Goal: Transaction & Acquisition: Purchase product/service

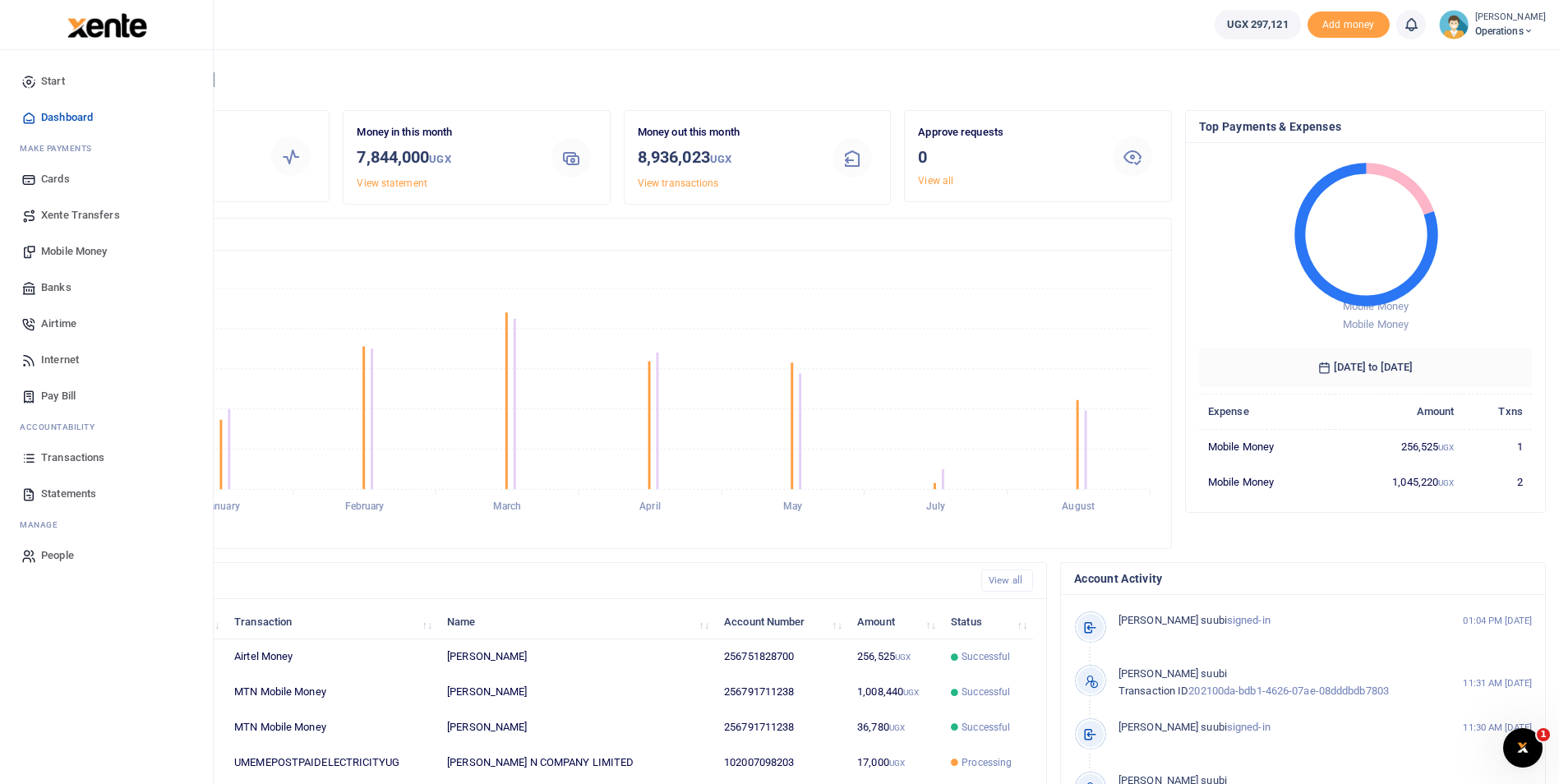
click at [62, 246] on span "Mobile Money" at bounding box center [73, 251] width 66 height 16
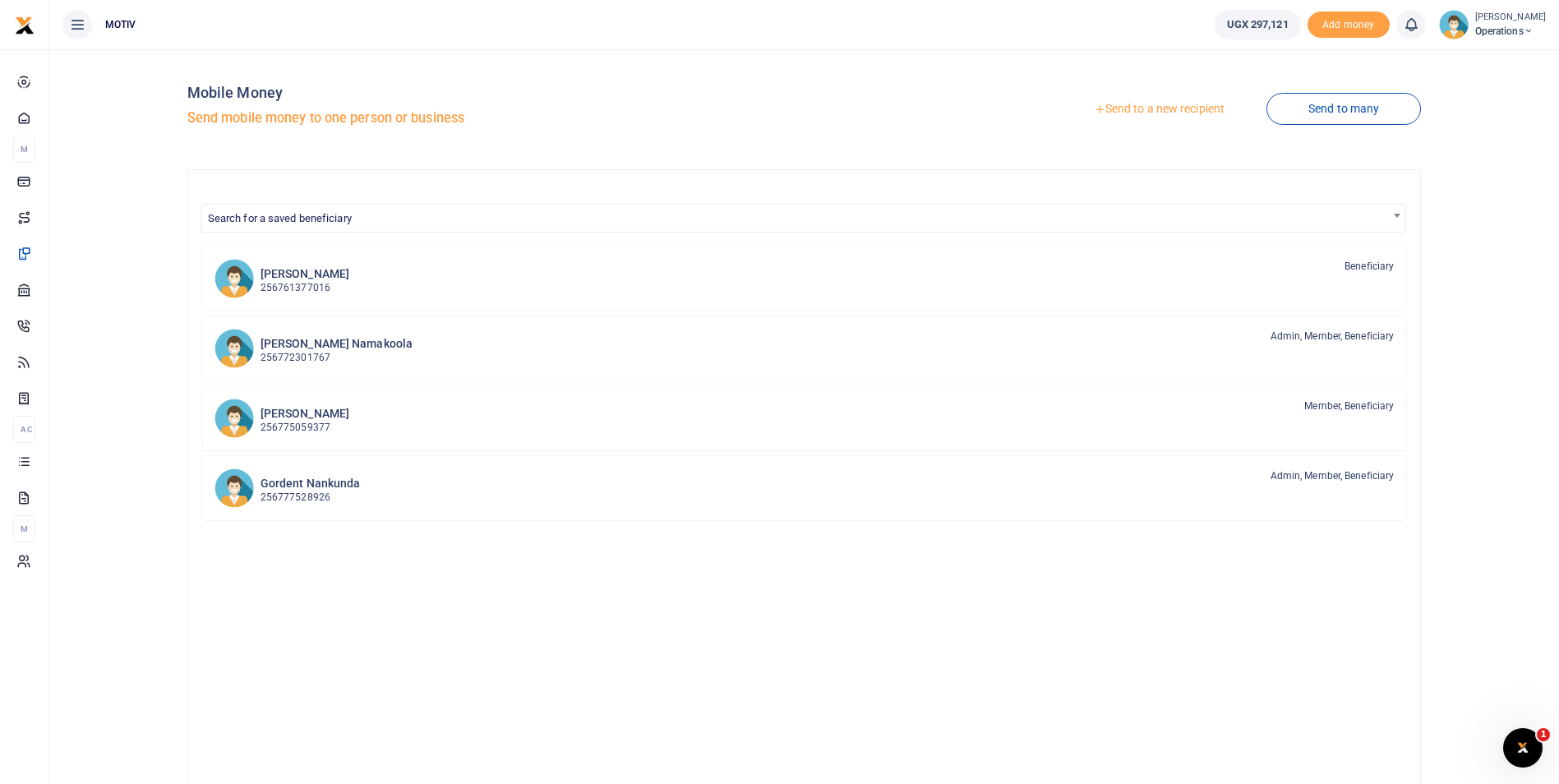
click at [1155, 108] on link "Send to a new recipient" at bounding box center [1158, 109] width 214 height 30
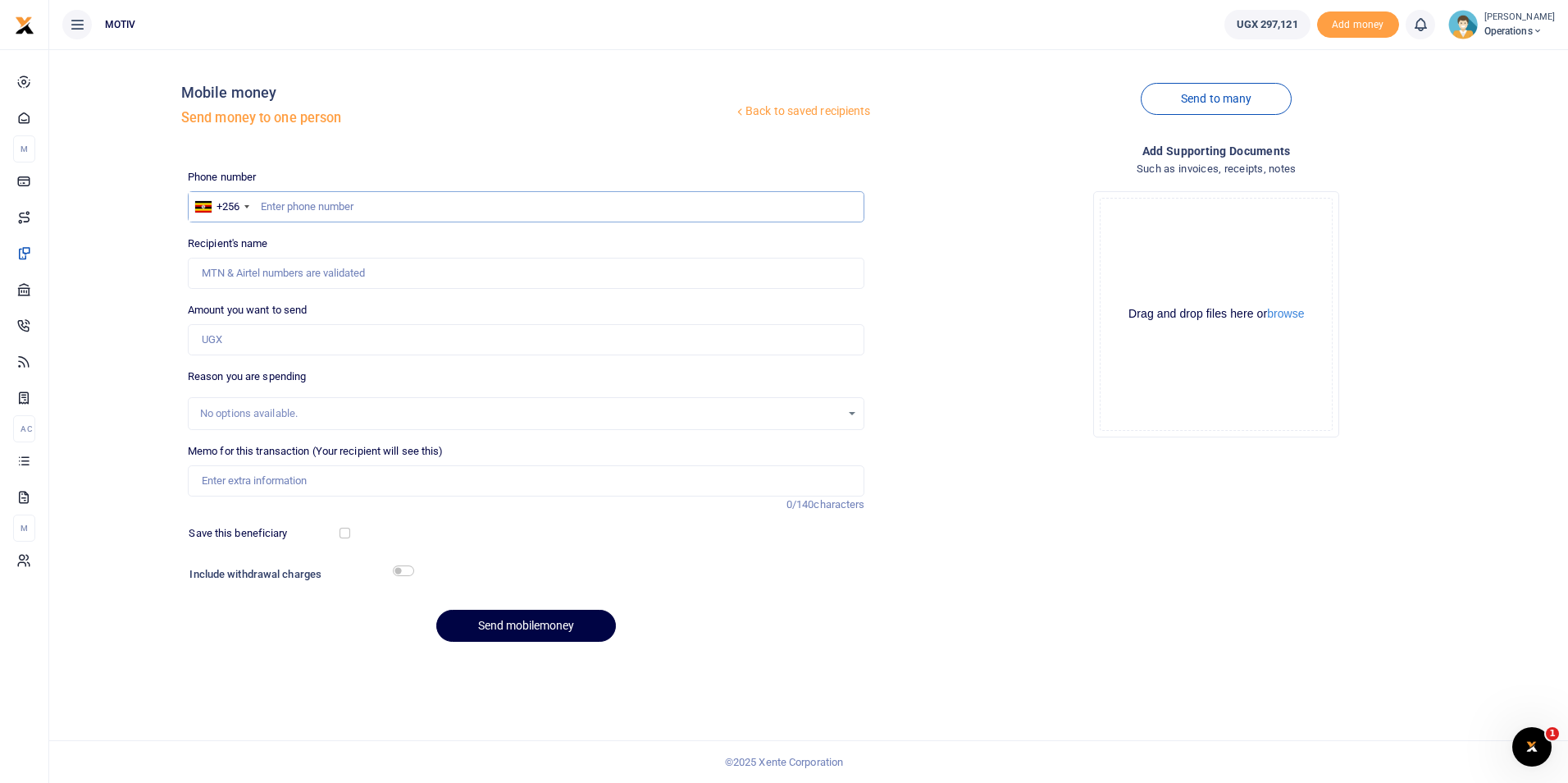
click at [333, 212] on input "text" at bounding box center [526, 206] width 678 height 32
paste input "0791711238"
type input "0791711238"
type input "[PERSON_NAME]"
click at [358, 280] on input "Found" at bounding box center [526, 273] width 678 height 32
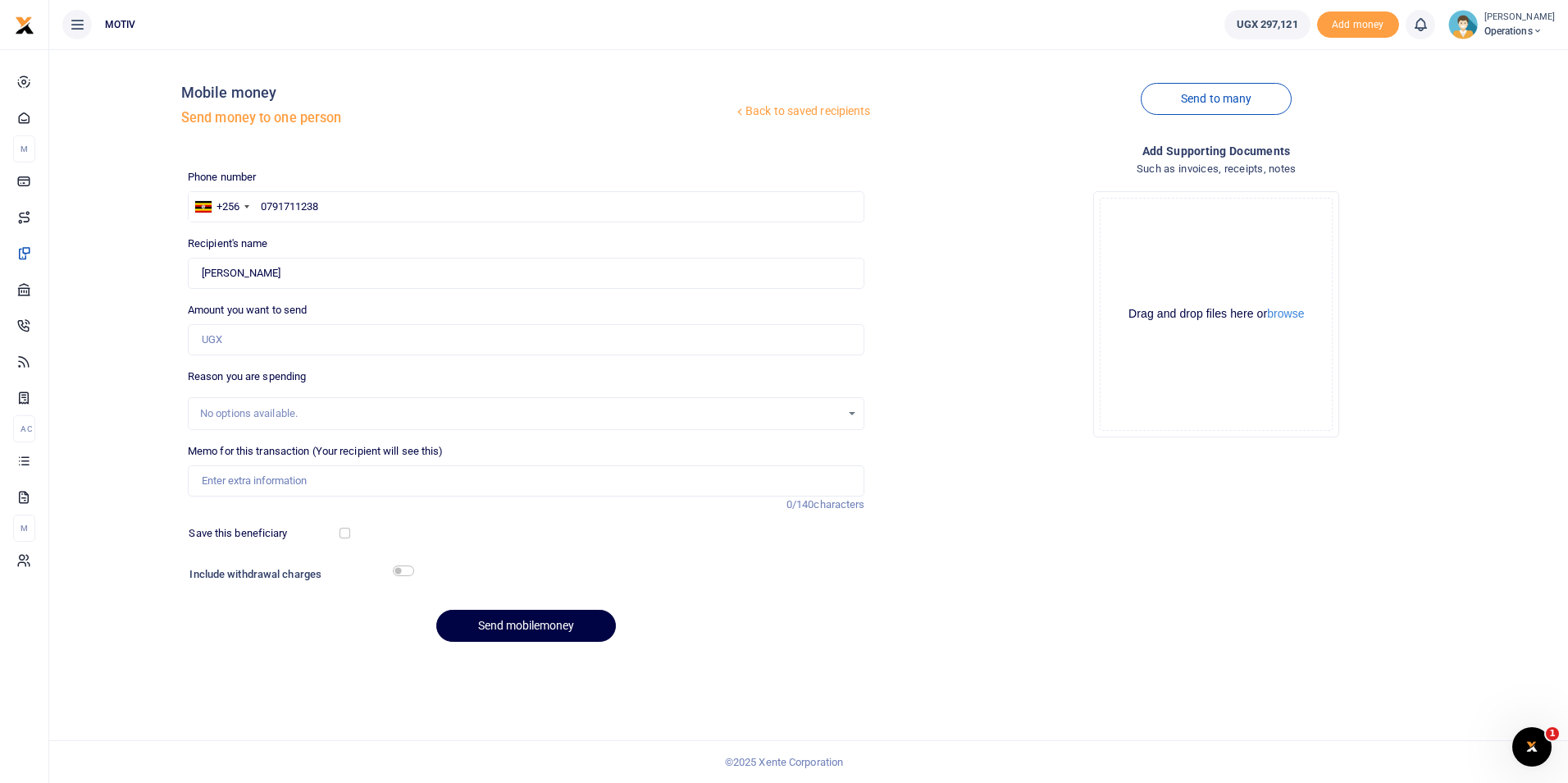
click at [121, 324] on div "Back to saved recipients Mobile money Send money to one person Send to many Pho…" at bounding box center [808, 358] width 1506 height 593
click at [224, 347] on input "Amount you want to send" at bounding box center [526, 339] width 678 height 32
type input "290,000"
click at [316, 415] on div "No options available." at bounding box center [521, 413] width 641 height 16
click at [299, 482] on input "Memo for this transaction (Your recipient will see this)" at bounding box center [526, 480] width 678 height 32
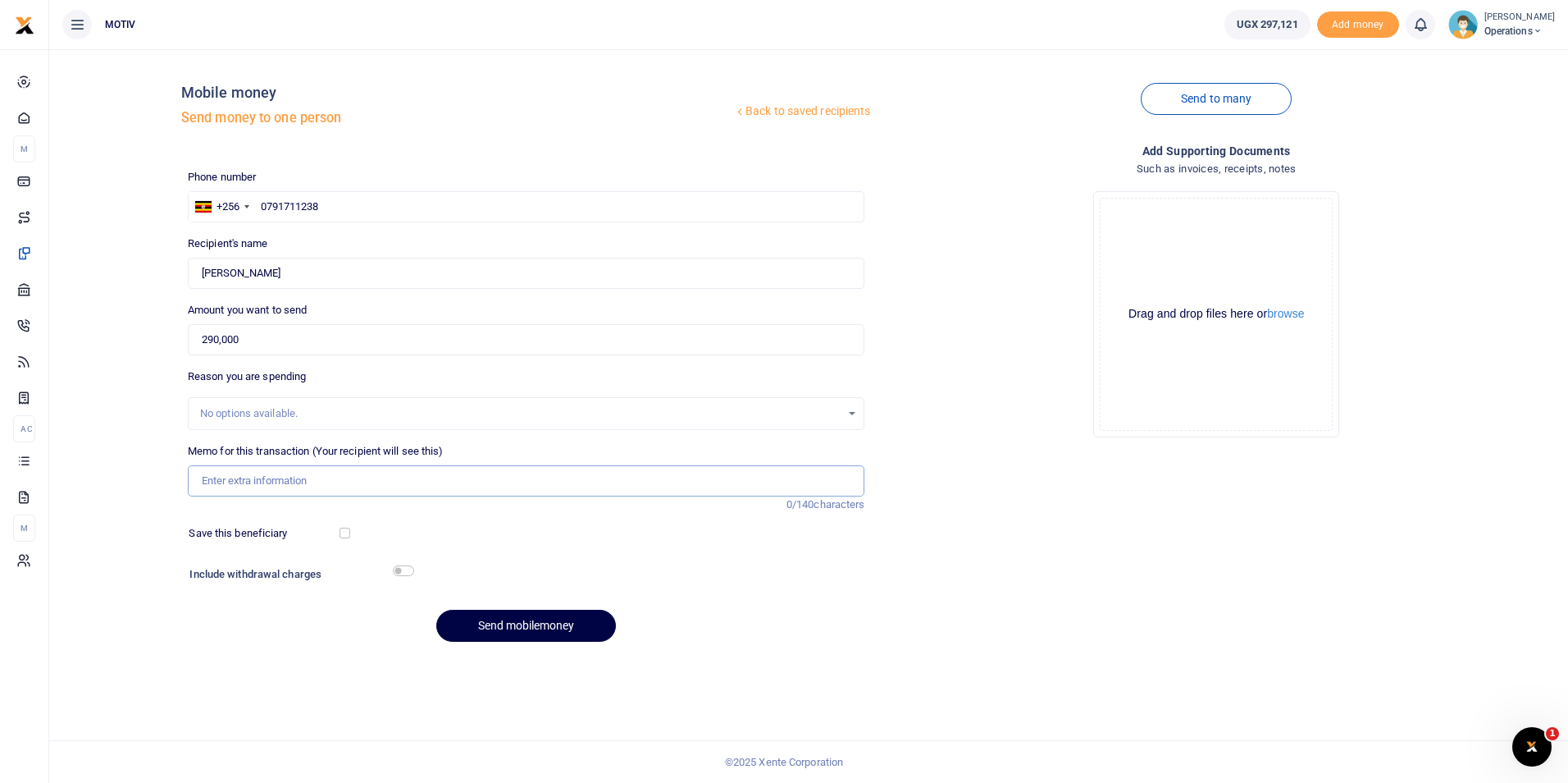
paste input "KITY25PV0078"
paste input "purchase of beef sausages for HRMAU"
type input "KITY25PV0078 purchase of beef sausages for HRMAU"
click at [345, 532] on input "checkbox" at bounding box center [344, 533] width 11 height 11
checkbox input "true"
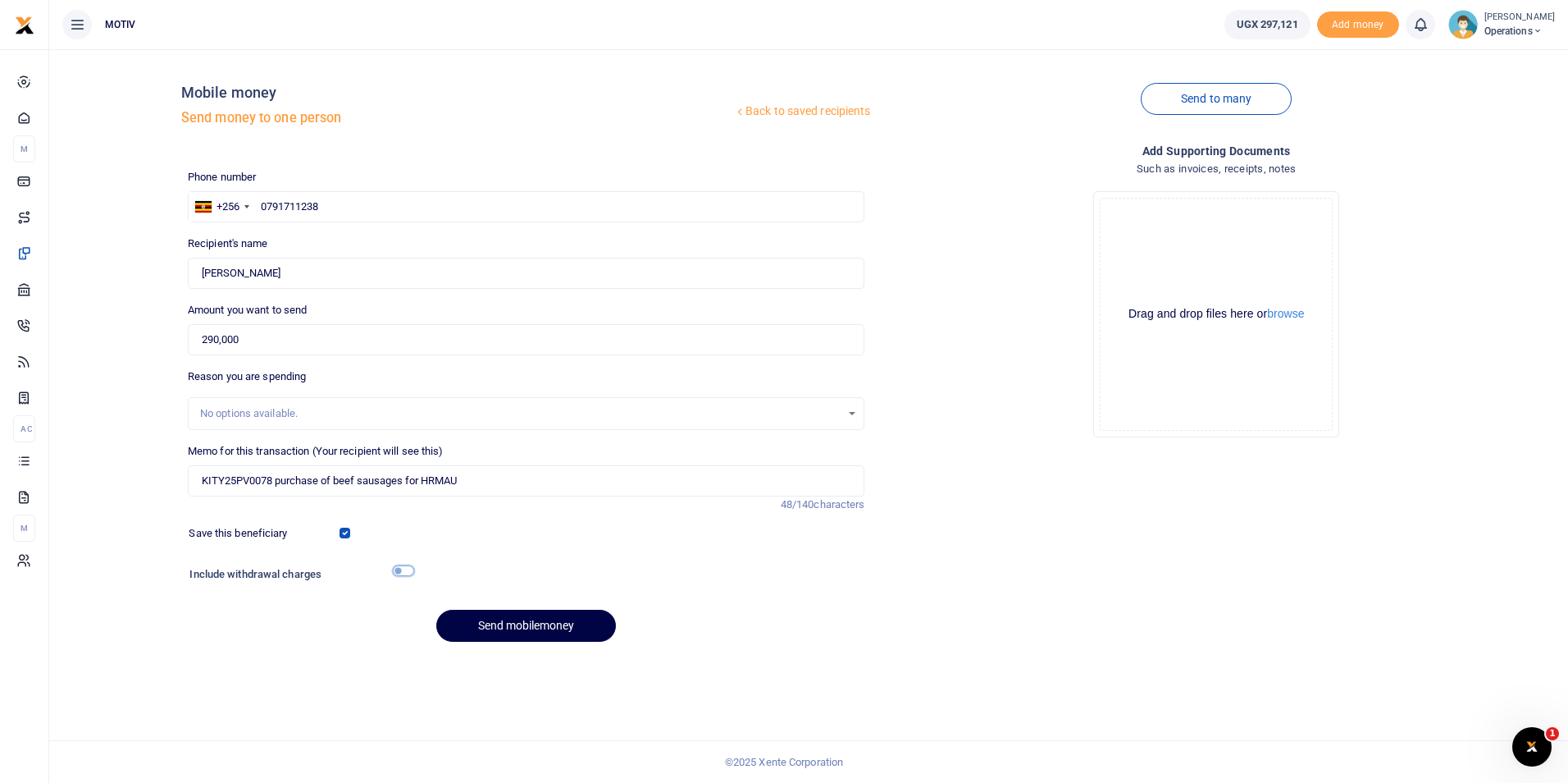
click at [408, 572] on input "checkbox" at bounding box center [403, 571] width 21 height 11
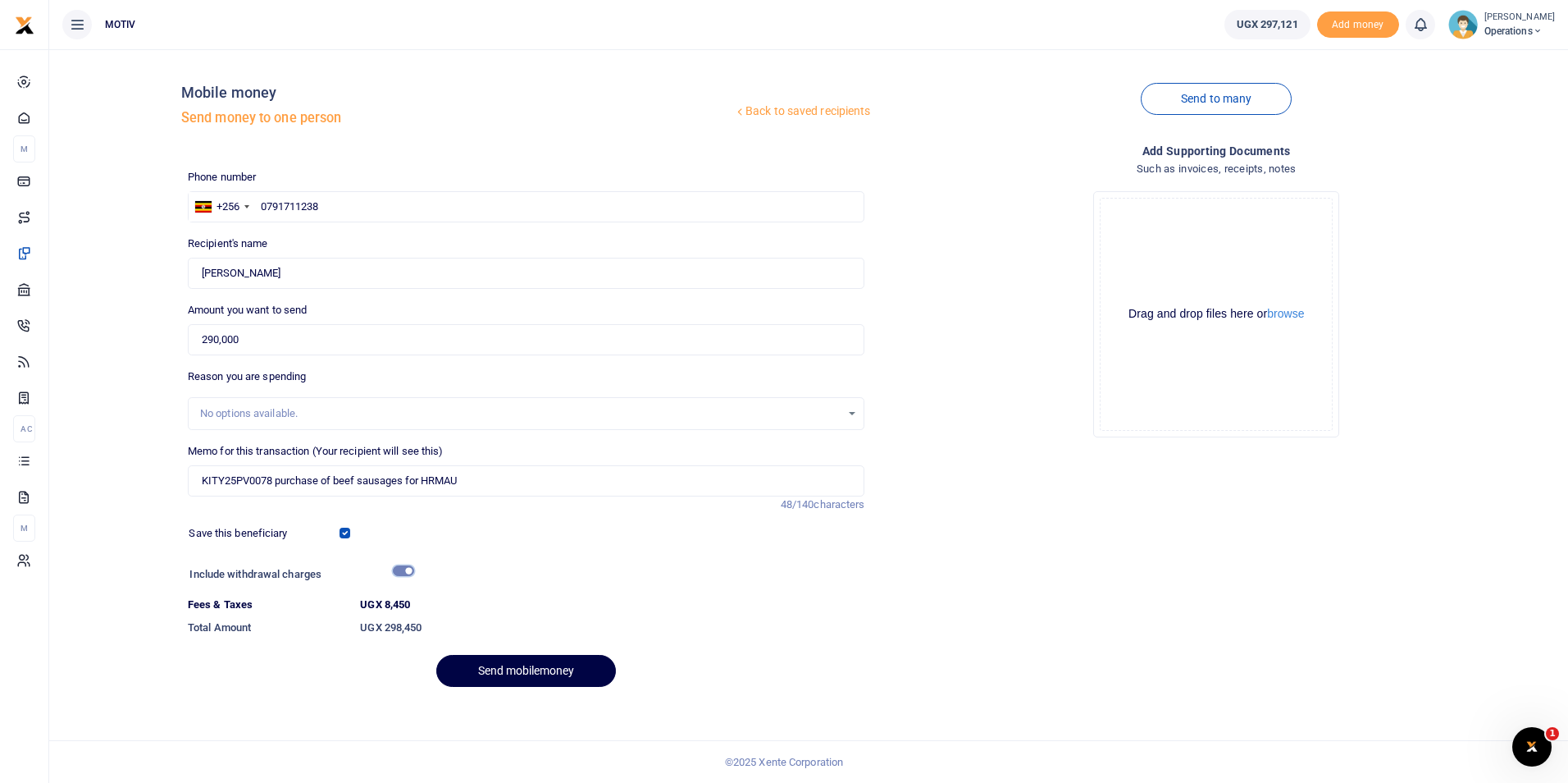
click at [408, 572] on input "checkbox" at bounding box center [403, 571] width 21 height 11
checkbox input "false"
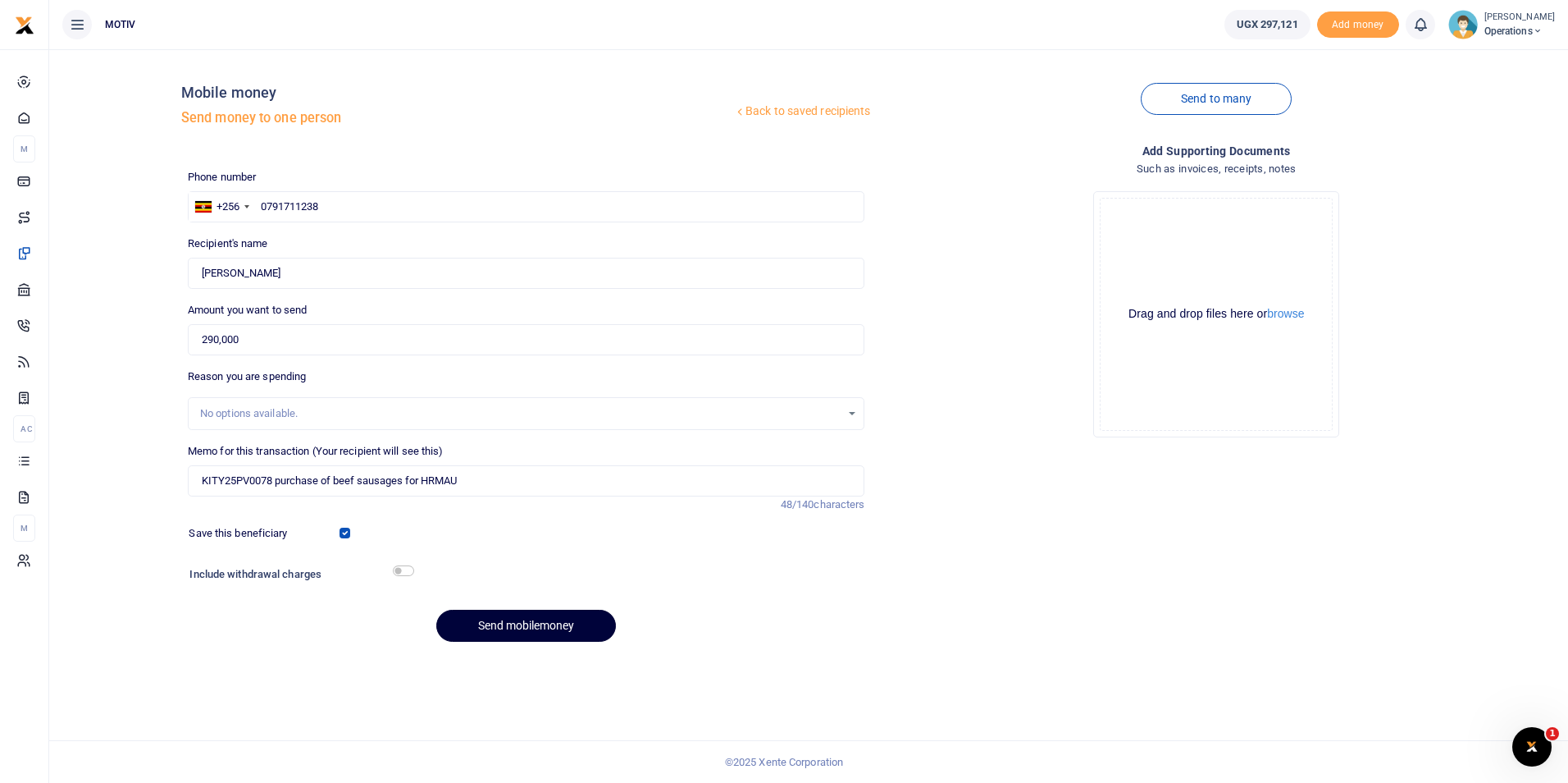
click at [541, 630] on button "Send mobilemoney" at bounding box center [526, 626] width 180 height 32
